Goal: Task Accomplishment & Management: Manage account settings

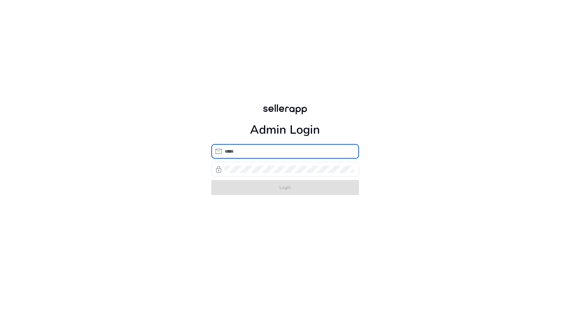
type input "**********"
click at [289, 185] on form "**********" at bounding box center [285, 169] width 148 height 51
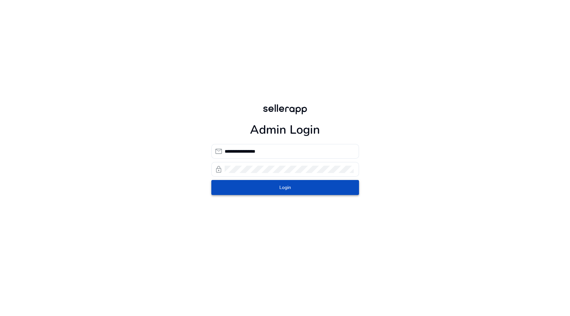
click at [289, 185] on span "Login" at bounding box center [285, 187] width 12 height 7
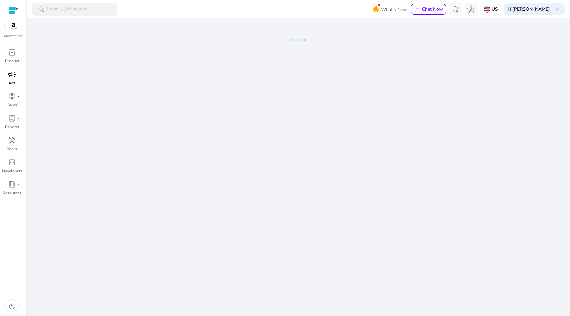
click at [6, 72] on div "campaign" at bounding box center [12, 74] width 19 height 11
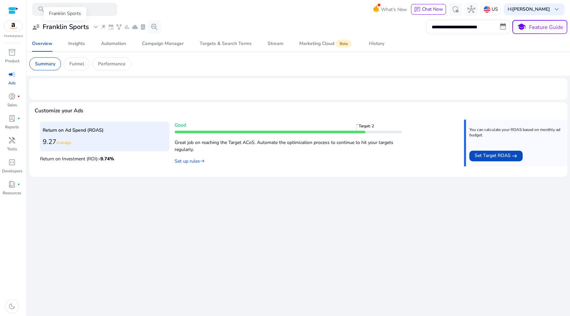
click at [77, 28] on h3 "Franklin Sports" at bounding box center [66, 27] width 46 height 8
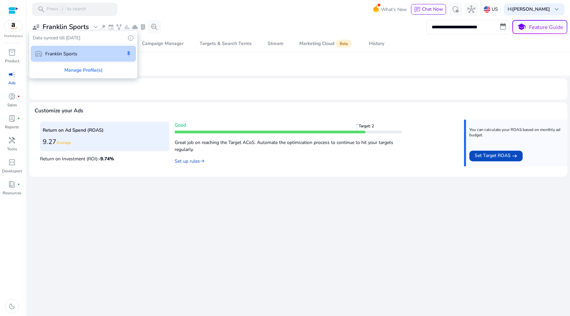
click at [218, 75] on div at bounding box center [285, 158] width 570 height 316
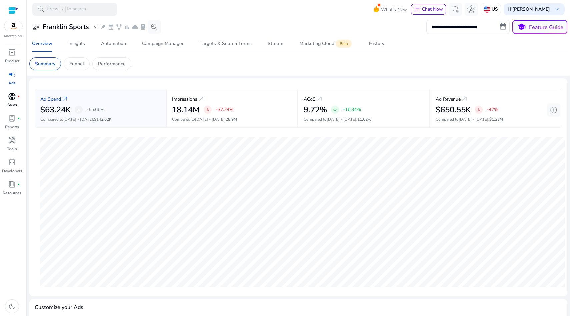
click at [18, 103] on link "donut_small fiber_manual_record Sales" at bounding box center [12, 102] width 24 height 22
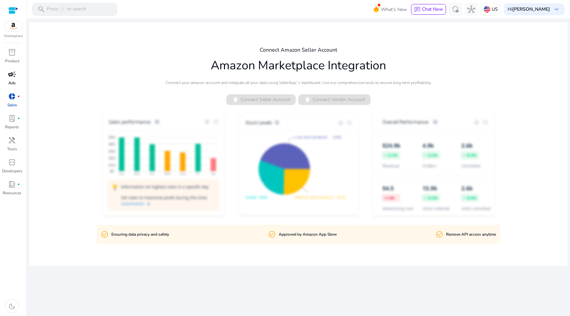
click at [10, 73] on span "campaign" at bounding box center [12, 74] width 8 height 8
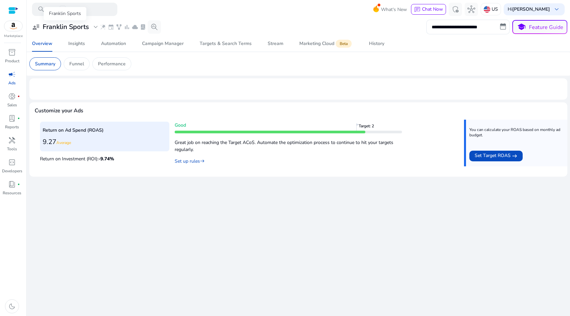
click at [92, 29] on span "expand_more" at bounding box center [96, 27] width 8 height 8
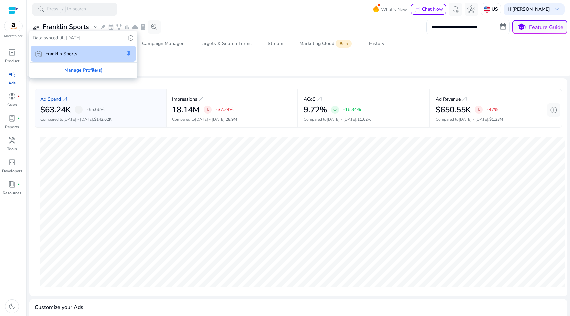
click at [532, 6] on div at bounding box center [285, 158] width 570 height 316
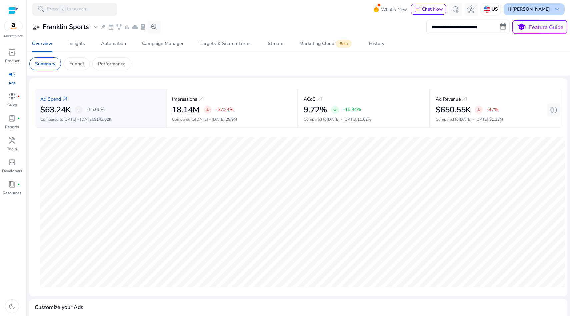
click at [532, 11] on b "[PERSON_NAME]" at bounding box center [531, 9] width 38 height 6
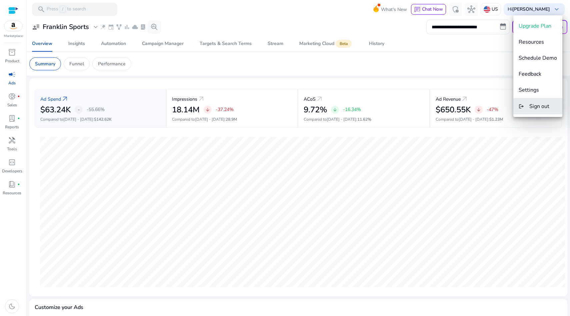
click at [529, 113] on button "logout Sign out" at bounding box center [537, 106] width 49 height 16
